Goal: Information Seeking & Learning: Learn about a topic

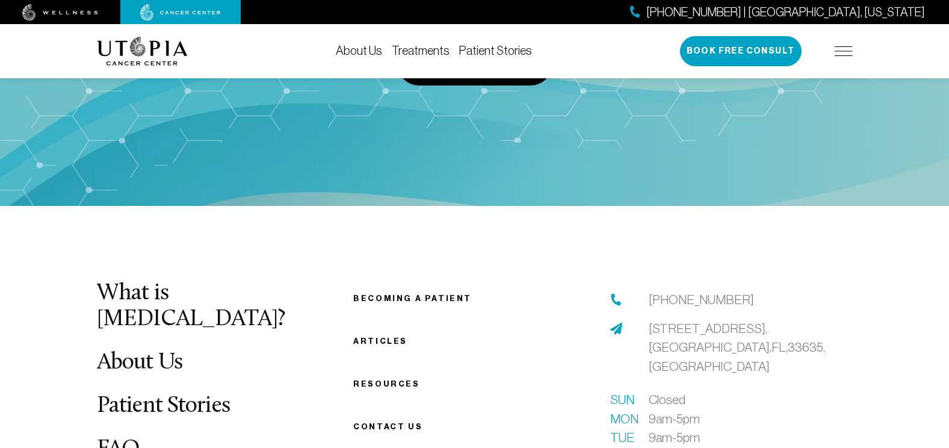
scroll to position [4400, 0]
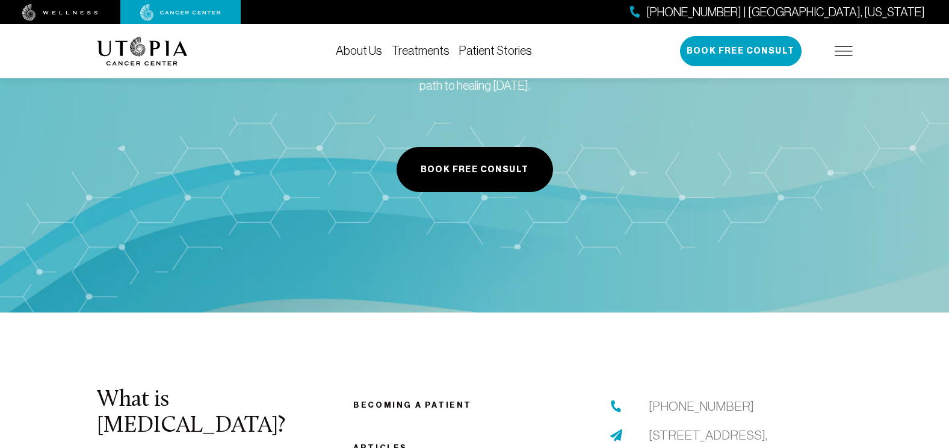
click at [435, 400] on link "Becoming a patient" at bounding box center [412, 404] width 119 height 9
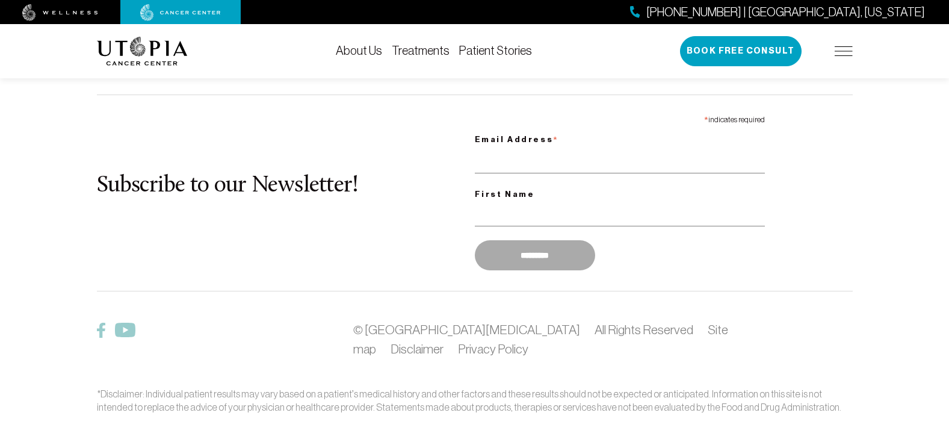
scroll to position [1882, 0]
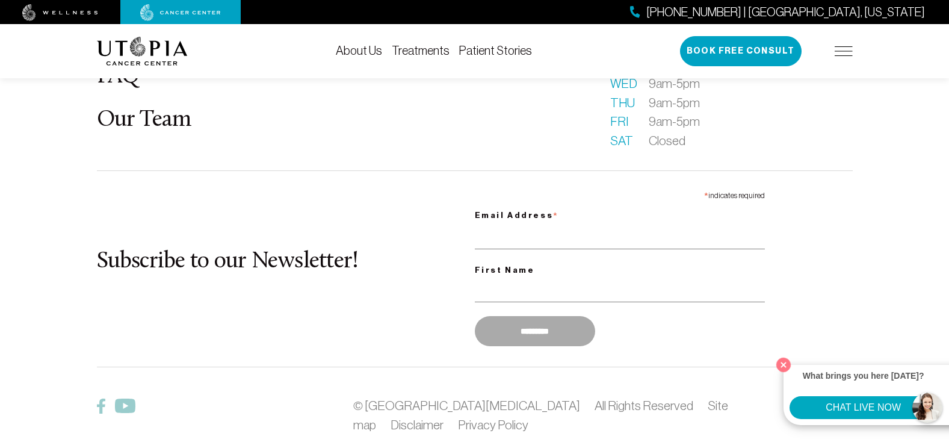
click at [946, 403] on div "What brings you here [DATE]? CHAT LIVE NOW" at bounding box center [872, 395] width 178 height 60
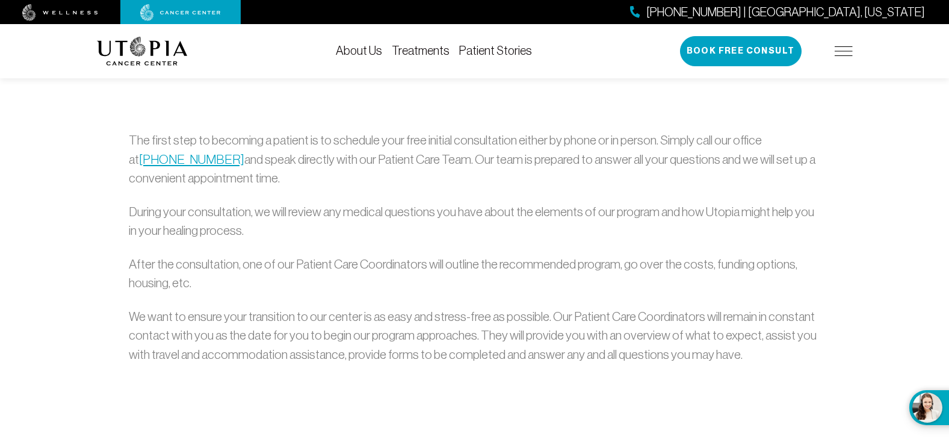
scroll to position [0, 0]
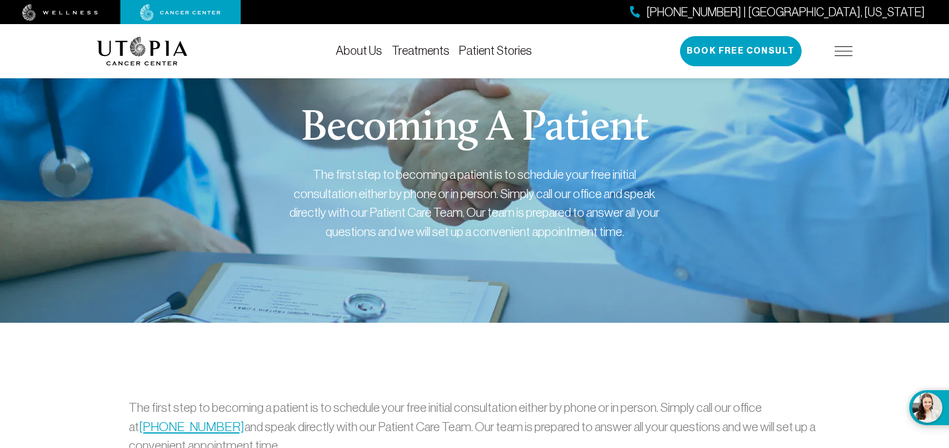
click at [841, 56] on div "[PHONE_NUMBER] | [GEOGRAPHIC_DATA], [US_STATE] Book Free Consult" at bounding box center [766, 51] width 173 height 30
click at [842, 49] on img at bounding box center [844, 51] width 18 height 10
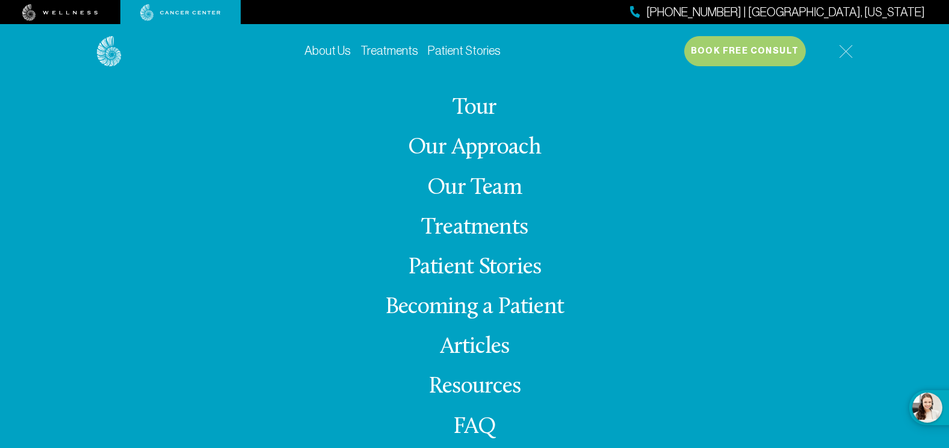
click at [469, 425] on link "FAQ" at bounding box center [474, 426] width 43 height 23
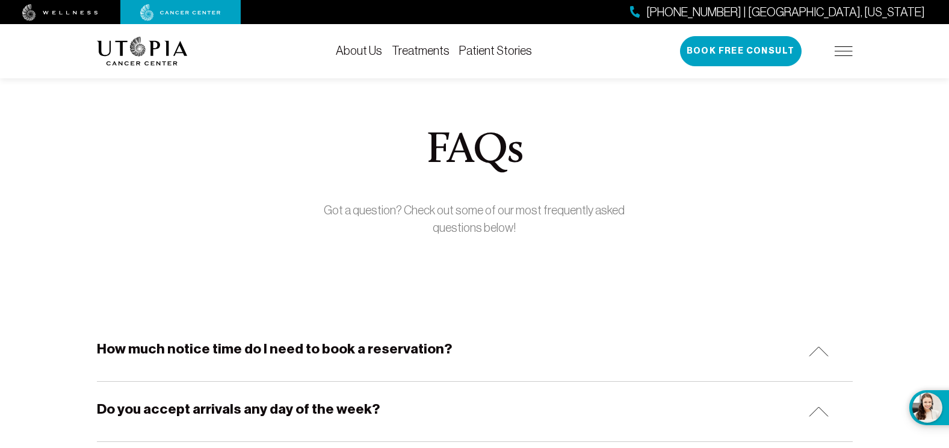
click at [826, 353] on img at bounding box center [819, 351] width 20 height 10
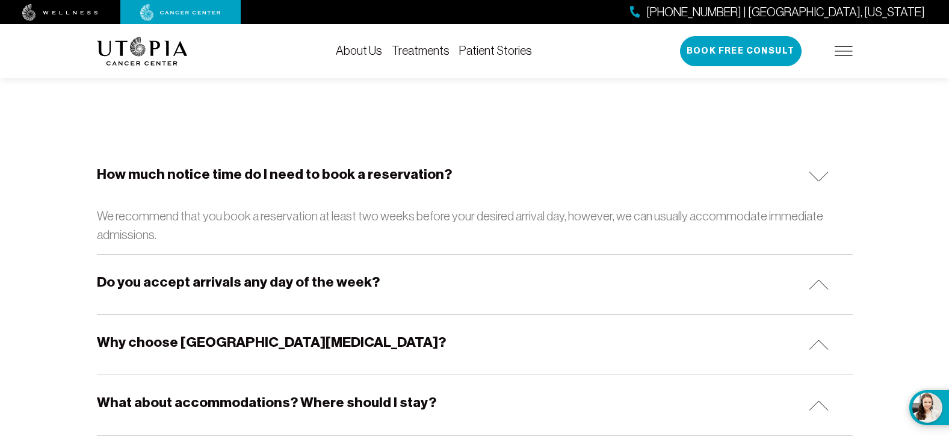
scroll to position [194, 0]
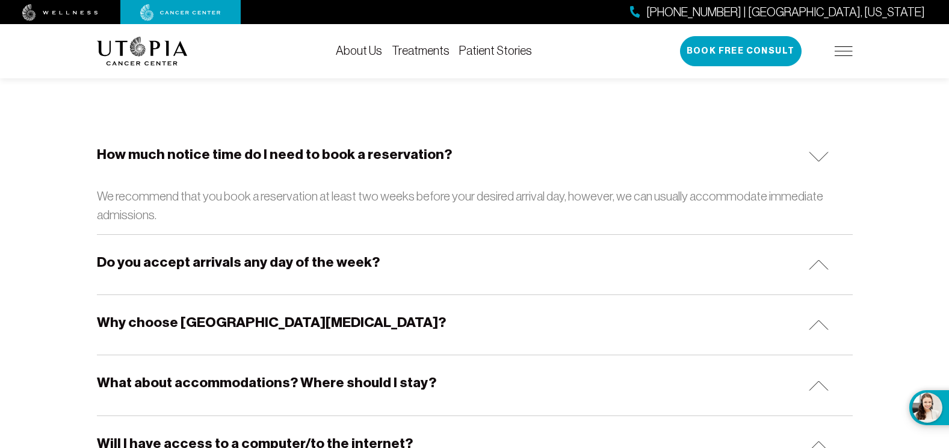
click at [820, 160] on img at bounding box center [819, 157] width 20 height 10
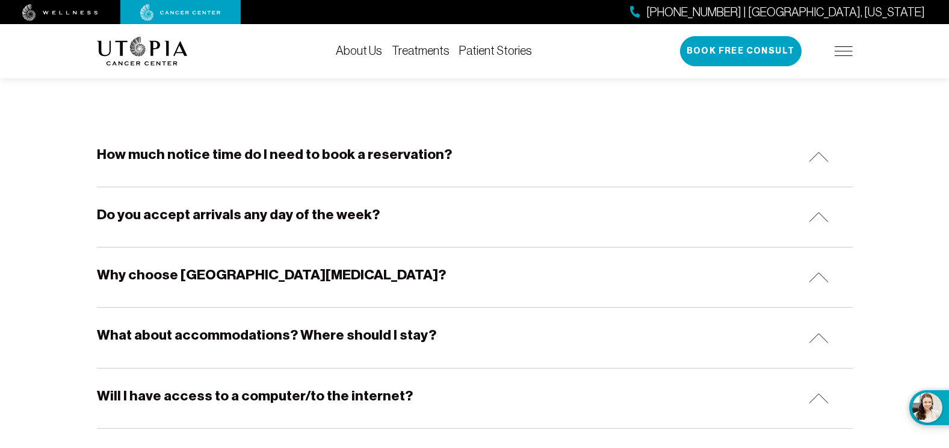
click at [813, 338] on img at bounding box center [819, 338] width 20 height 10
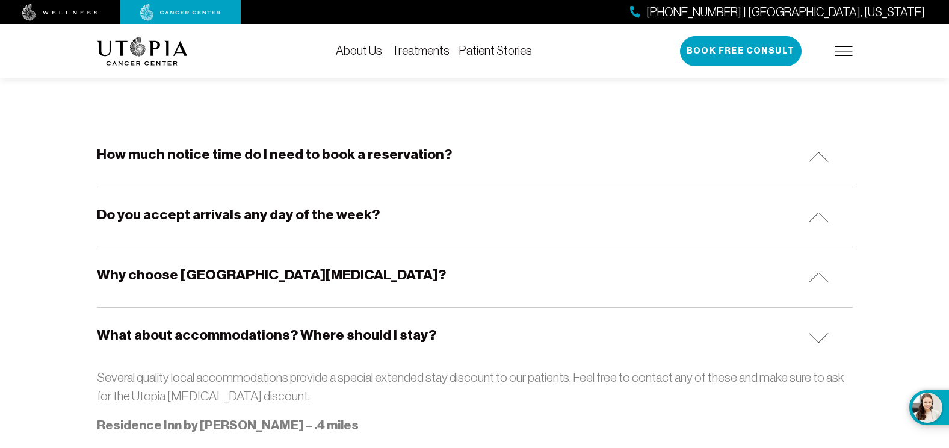
click at [813, 338] on img at bounding box center [819, 338] width 20 height 10
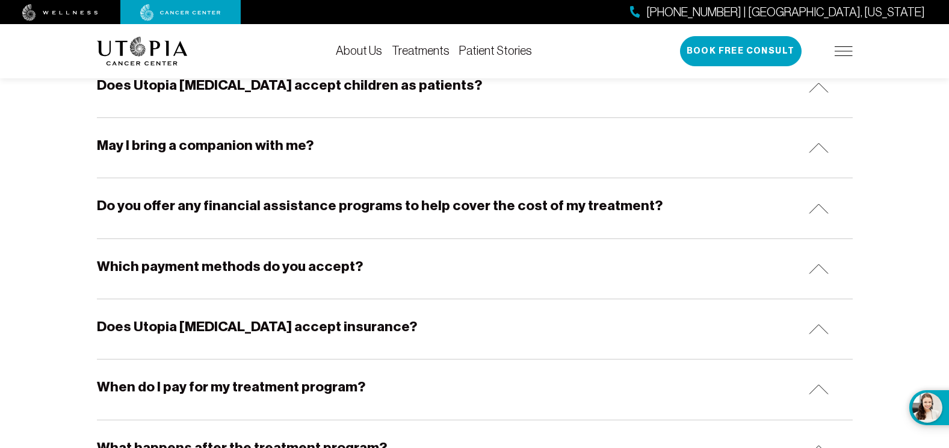
scroll to position [584, 0]
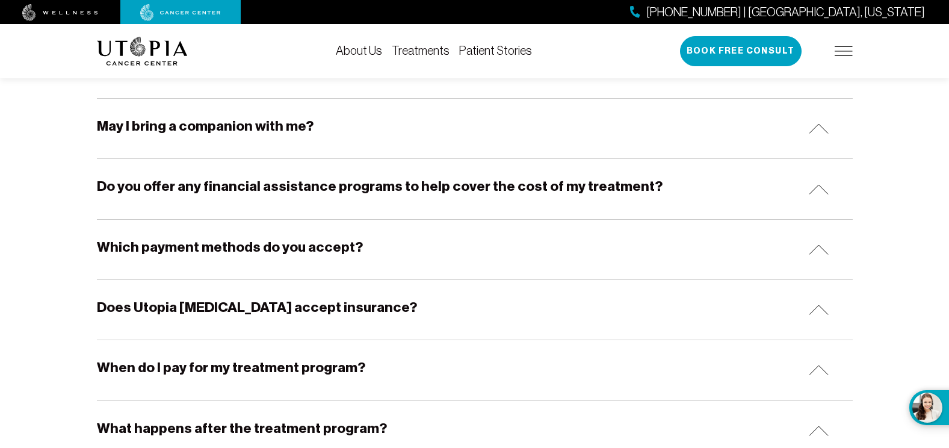
click at [824, 190] on img at bounding box center [819, 189] width 20 height 10
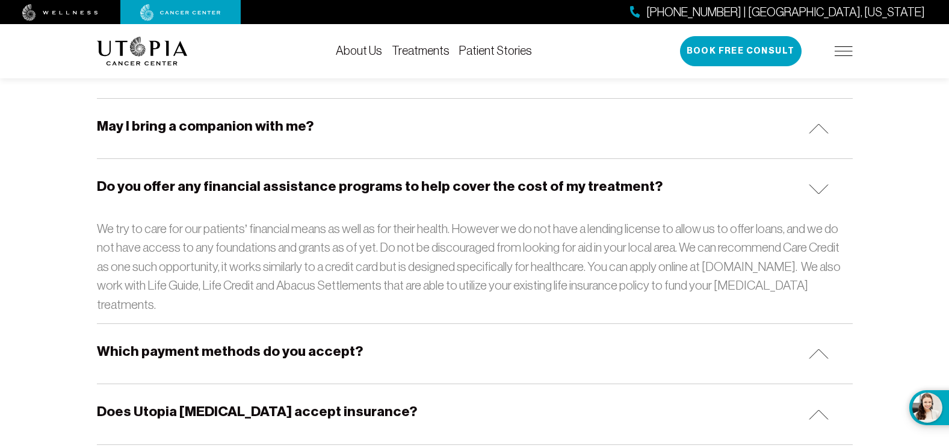
drag, startPoint x: 957, startPoint y: 164, endPoint x: 714, endPoint y: 341, distance: 300.7
click at [714, 341] on div "Which payment methods do you accept?" at bounding box center [475, 354] width 756 height 60
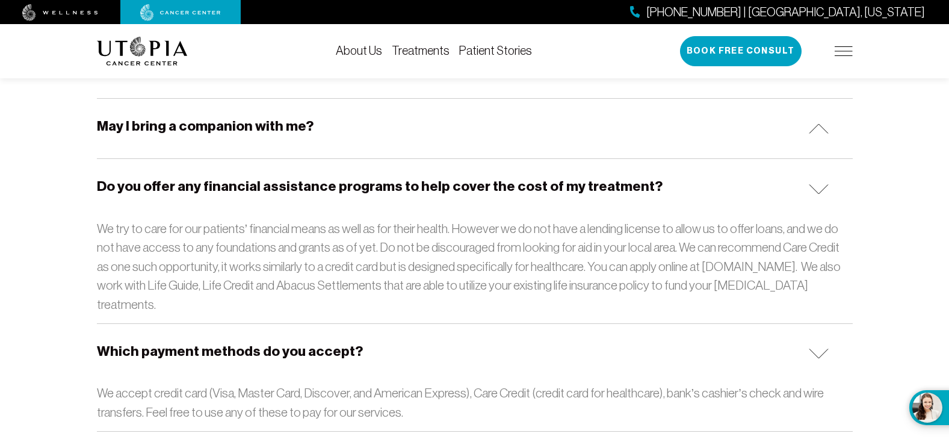
drag, startPoint x: 954, startPoint y: 171, endPoint x: 932, endPoint y: 236, distance: 68.5
click at [932, 236] on section "How much notice time do I need to book a reservation? We recommend that you boo…" at bounding box center [474, 416] width 949 height 1359
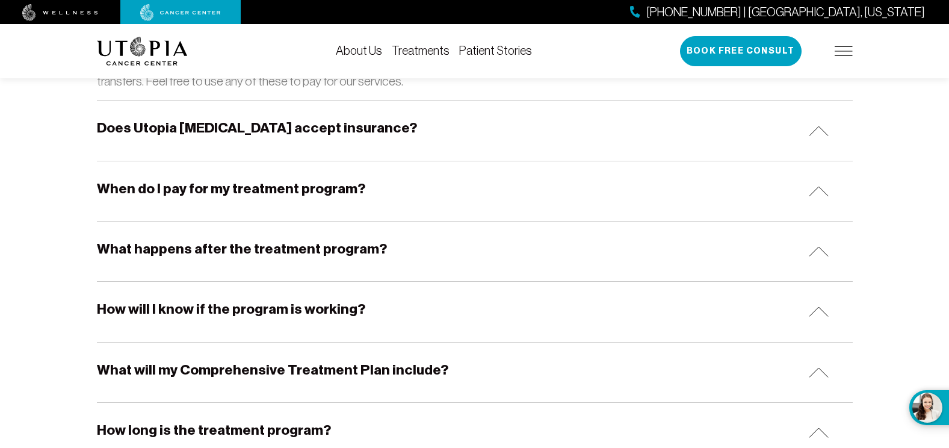
scroll to position [912, 0]
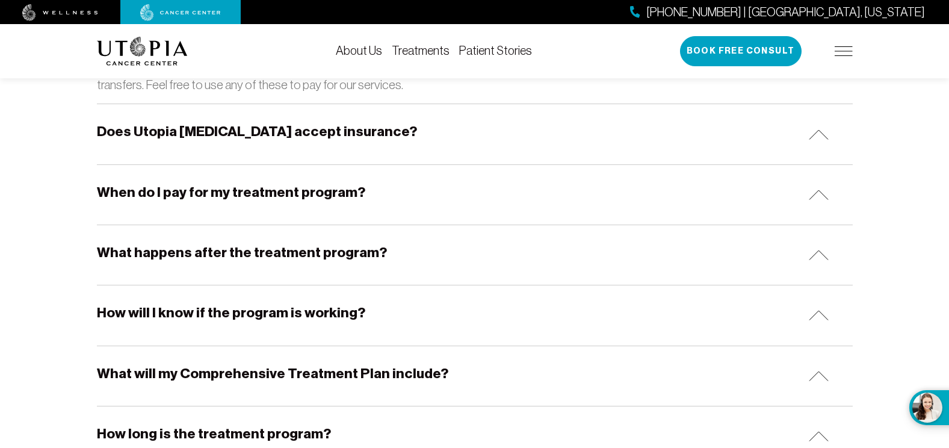
click at [817, 184] on div "When do I pay for my treatment program?" at bounding box center [475, 195] width 756 height 60
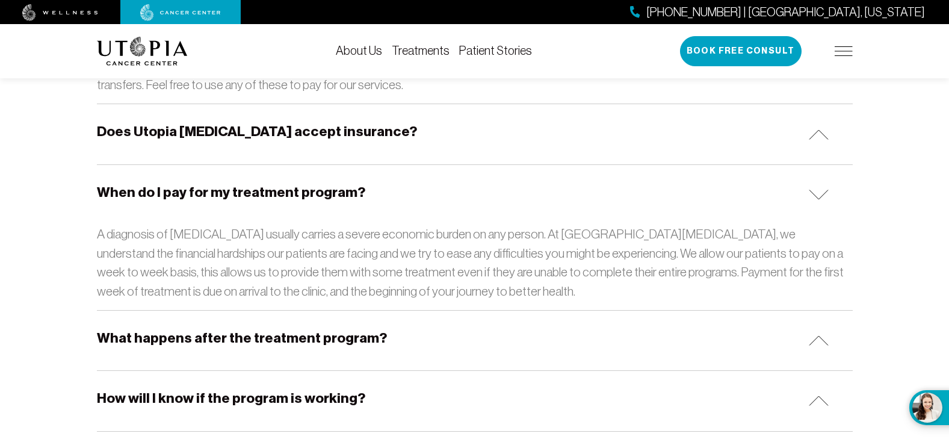
drag, startPoint x: 821, startPoint y: 317, endPoint x: 816, endPoint y: 327, distance: 11.3
click at [816, 327] on div "What happens after the treatment program?" at bounding box center [475, 340] width 756 height 60
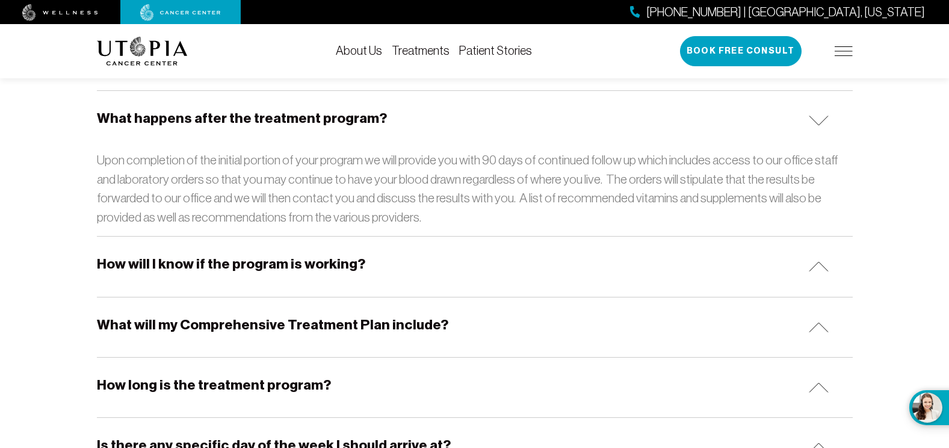
scroll to position [1138, 0]
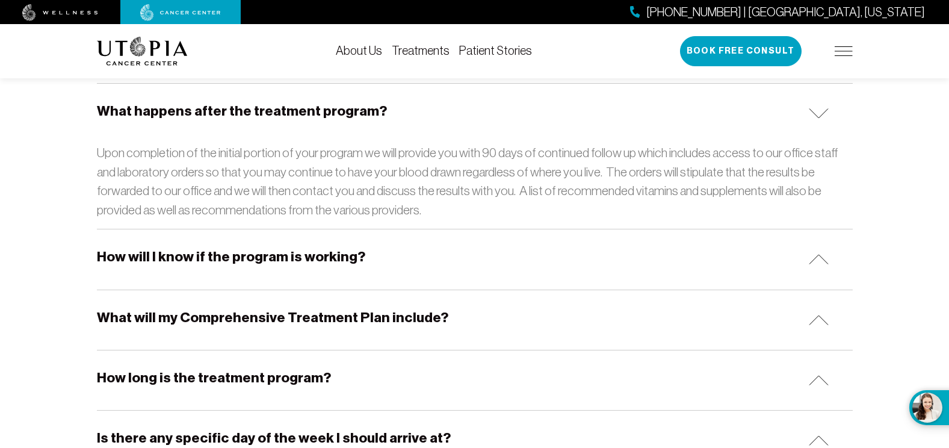
drag, startPoint x: 826, startPoint y: 239, endPoint x: 761, endPoint y: 237, distance: 65.6
click at [761, 237] on div "How will I know if the program is working?" at bounding box center [475, 259] width 756 height 60
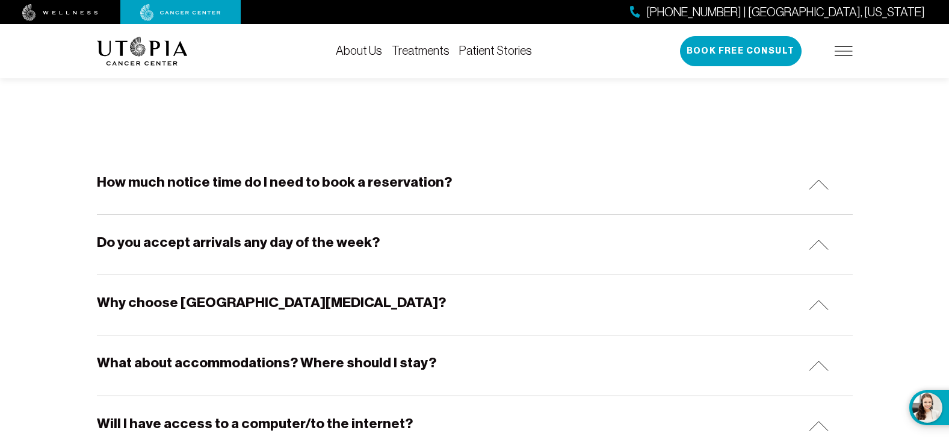
scroll to position [0, 0]
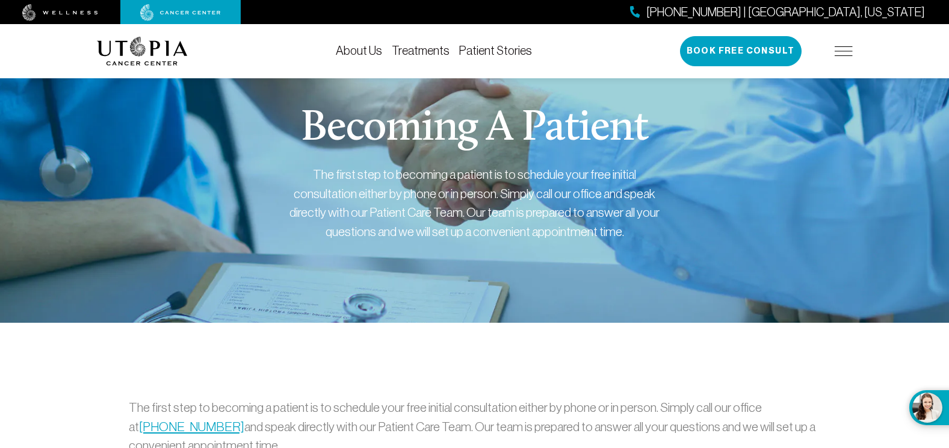
click at [479, 52] on link "Patient Stories" at bounding box center [495, 50] width 73 height 13
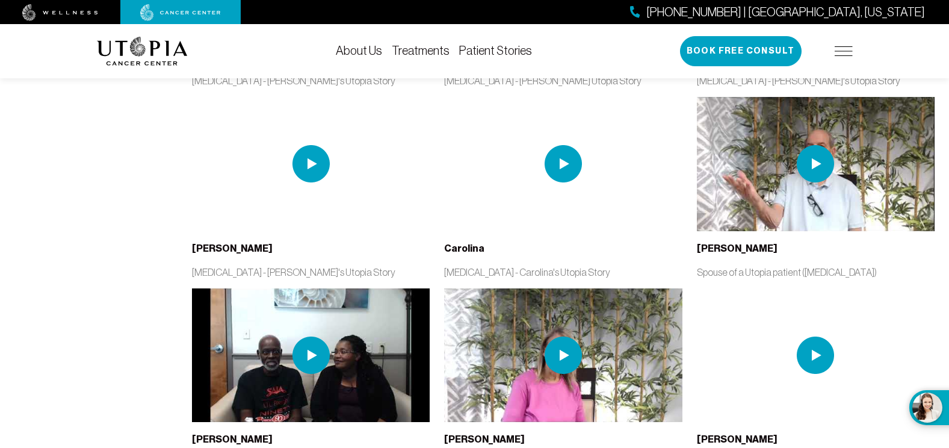
scroll to position [1781, 0]
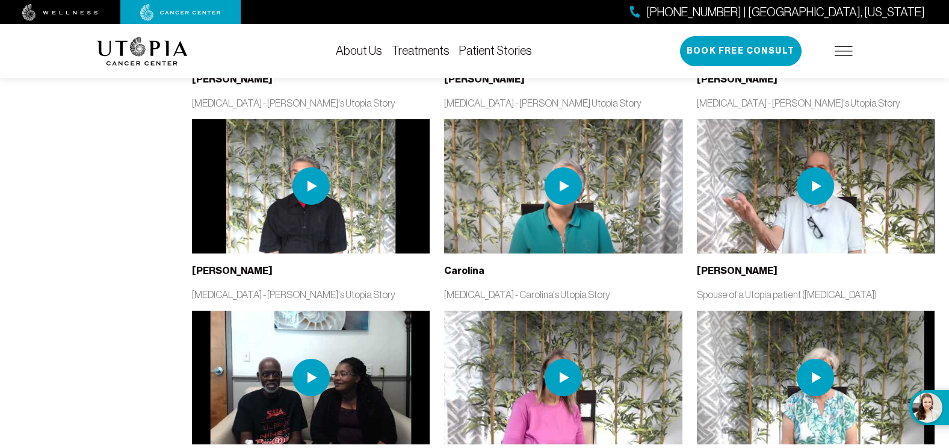
click at [320, 169] on img at bounding box center [310, 185] width 37 height 37
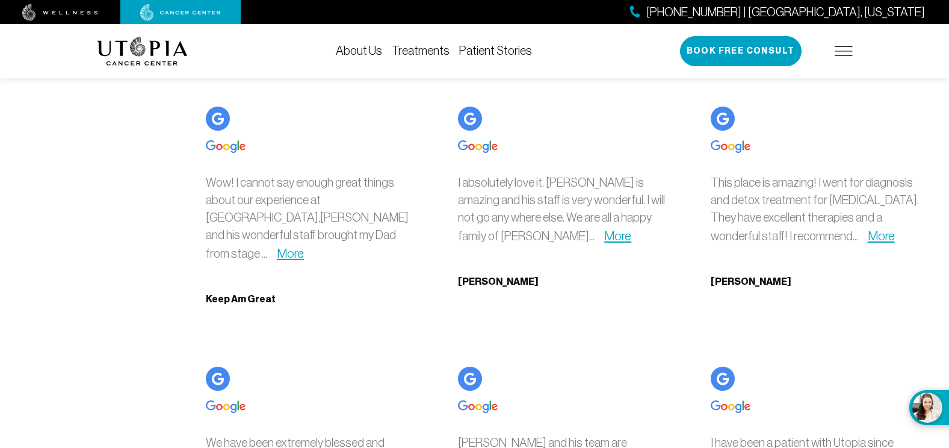
scroll to position [3754, 0]
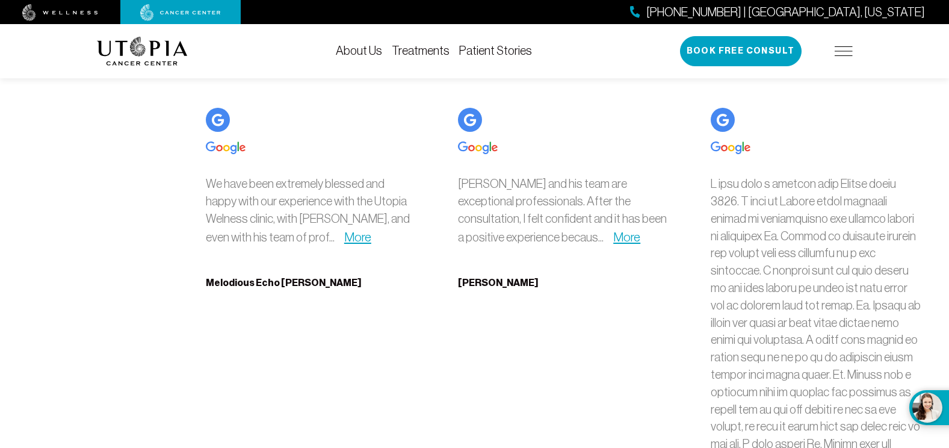
scroll to position [4067, 0]
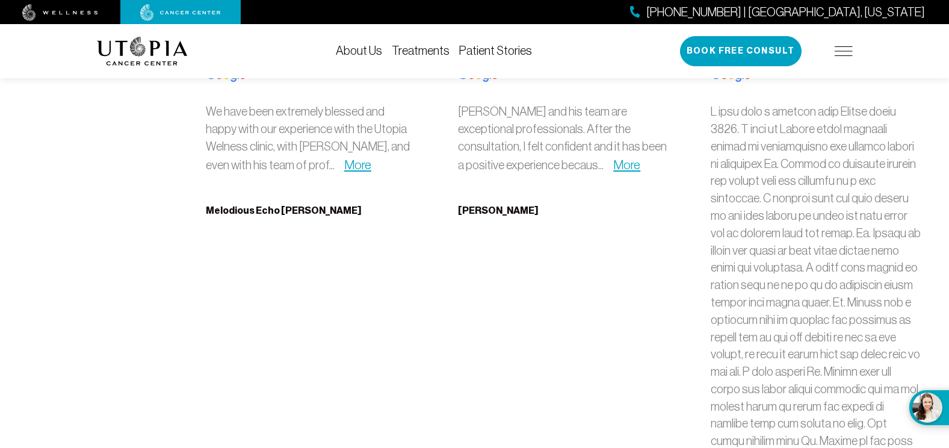
scroll to position [1956, 0]
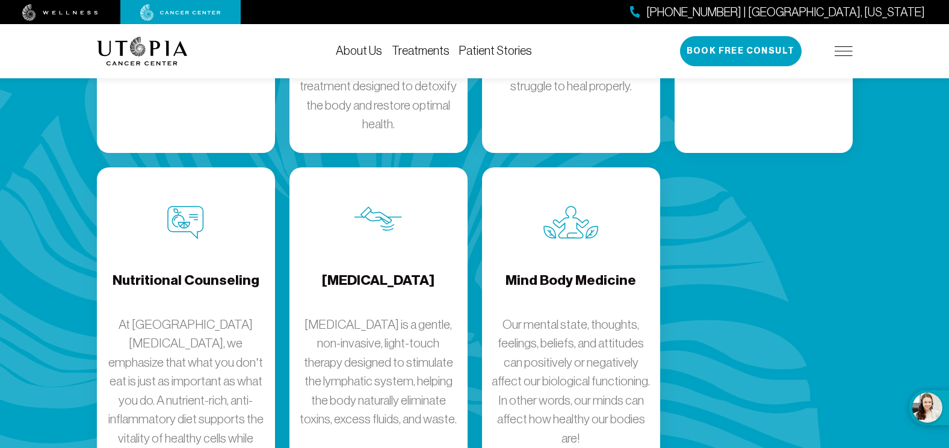
scroll to position [1960, 0]
